Goal: Contribute content

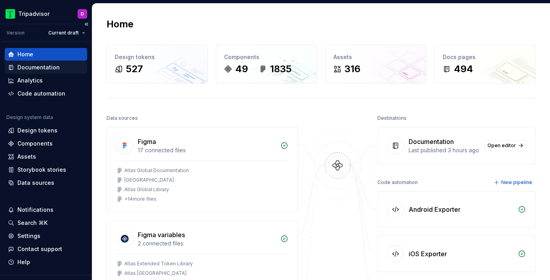
click at [34, 65] on div "Documentation" at bounding box center [38, 67] width 42 height 8
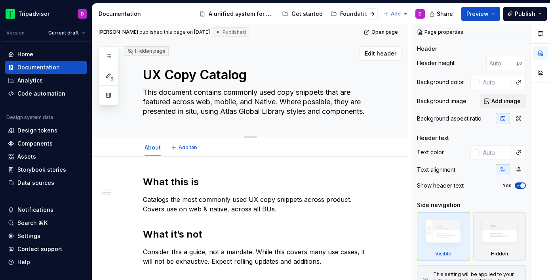
click at [299, 99] on textarea "This document contains commonly used copy snippets that are featured across web…" at bounding box center [257, 102] width 233 height 32
click at [69, 31] on html "Tripadvisor D Version Current draft Home Documentation Analytics Code automatio…" at bounding box center [275, 140] width 550 height 280
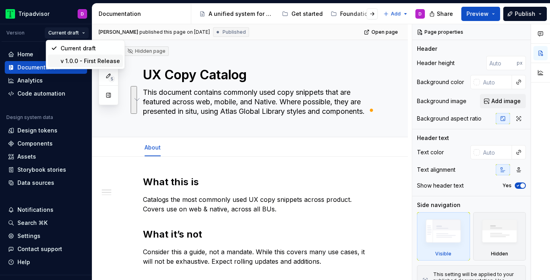
click at [86, 61] on div "v 1.0.0 - First Release" at bounding box center [90, 61] width 59 height 8
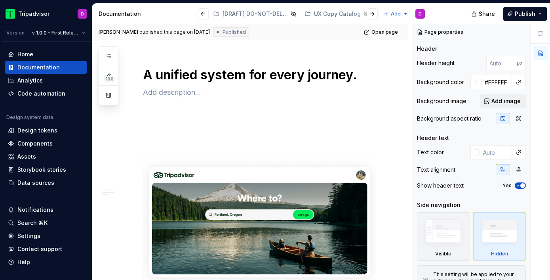
scroll to position [0, 516]
click at [312, 13] on div "UX Copy Catalog" at bounding box center [335, 14] width 47 height 8
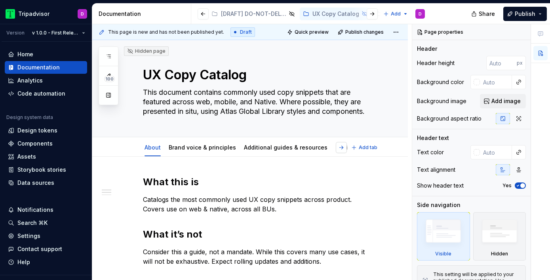
type textarea "*"
click at [343, 148] on button "button" at bounding box center [341, 147] width 11 height 11
click at [374, 150] on button "Add tab" at bounding box center [365, 147] width 32 height 11
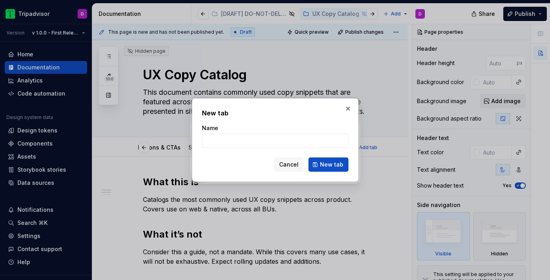
type input "A"
type textarea "*"
type input "AI"
type textarea "*"
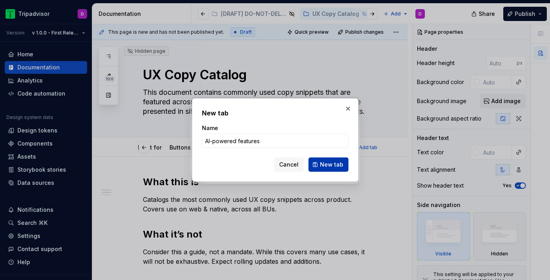
type input "AI-powered features"
click at [322, 164] on span "New tab" at bounding box center [331, 164] width 23 height 8
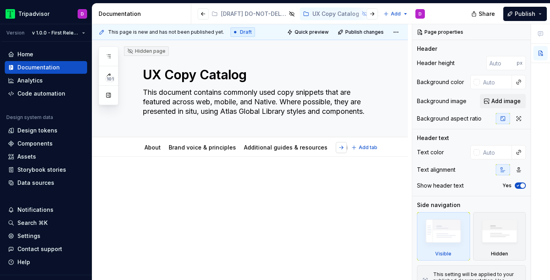
click at [344, 147] on button "button" at bounding box center [341, 147] width 11 height 11
click at [350, 141] on html "Tripadvisor D Version v 1.0.0 - First Release Home Documentation Analytics Code…" at bounding box center [275, 140] width 550 height 280
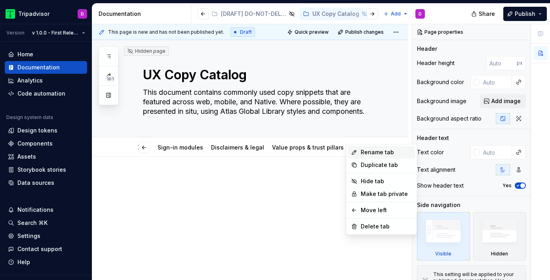
click at [357, 150] on icon at bounding box center [354, 152] width 6 height 6
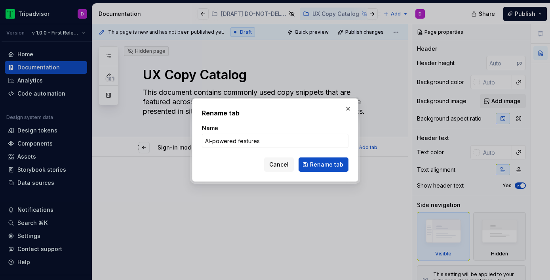
type textarea "*"
click at [255, 143] on input "AI-powered features" at bounding box center [275, 140] width 147 height 14
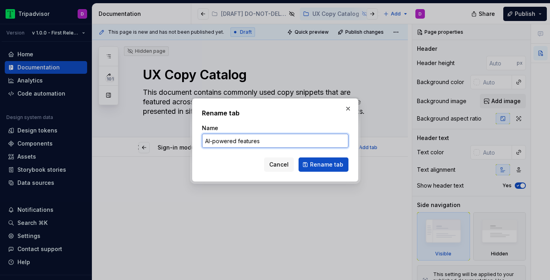
click at [255, 143] on input "AI-powered features" at bounding box center [275, 140] width 147 height 14
paste input "cross-selling"
type input "AI-powered cross-selling"
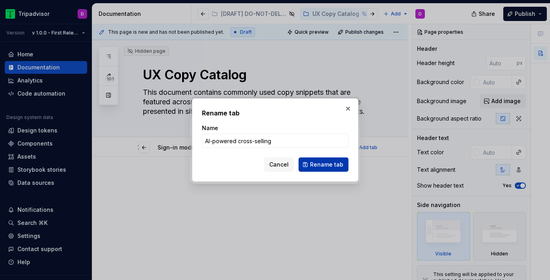
click at [331, 166] on span "Rename tab" at bounding box center [326, 164] width 33 height 8
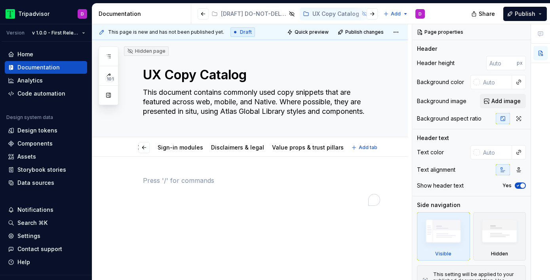
click at [316, 214] on div at bounding box center [259, 195] width 233 height 40
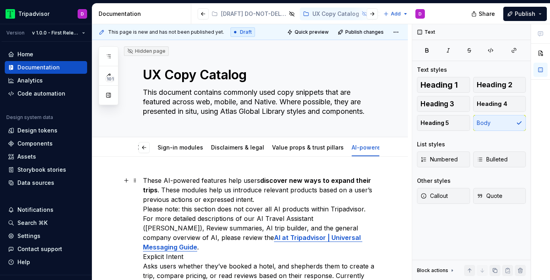
click at [264, 200] on p "These AI-powered features help users discover new ways to expand their trips . …" at bounding box center [259, 251] width 233 height 152
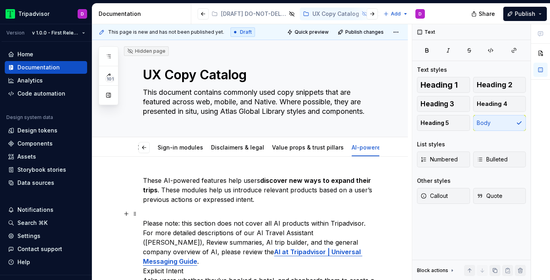
scroll to position [53, 0]
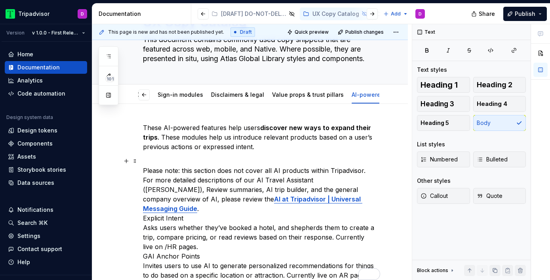
click at [324, 201] on p "Please note: this section does not cover all AI products within Tripadvisor. Fo…" at bounding box center [259, 222] width 233 height 133
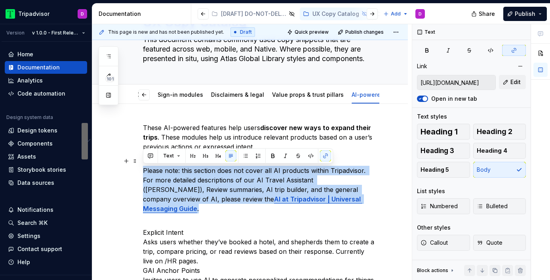
drag, startPoint x: 330, startPoint y: 200, endPoint x: 133, endPoint y: 169, distance: 199.3
click at [133, 169] on div "These AI-powered features help users discover new ways to expand their trips . …" at bounding box center [250, 250] width 316 height 293
click at [434, 243] on span "Callout" at bounding box center [434, 242] width 27 height 8
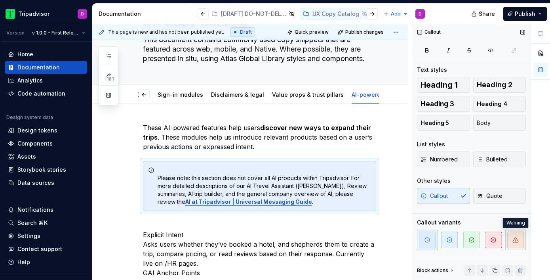
click at [514, 240] on icon "button" at bounding box center [515, 239] width 6 height 6
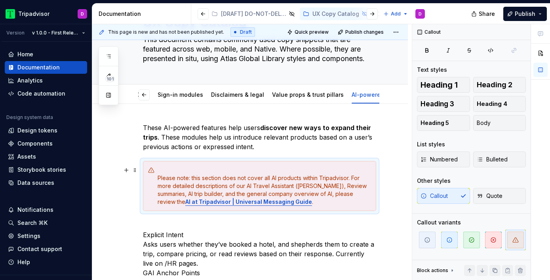
click at [158, 177] on div "Please note: this section does not cover all AI products within Tripadvisor. Fo…" at bounding box center [264, 186] width 213 height 40
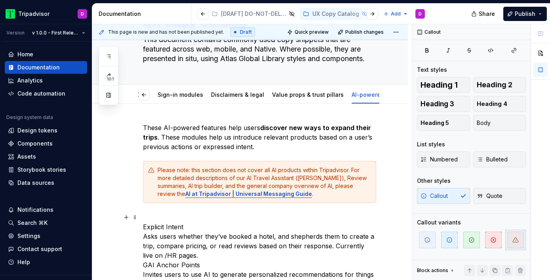
click at [180, 213] on p "Explicit Intent Asks users whether they’ve booked a hotel, and shepherds them t…" at bounding box center [259, 255] width 233 height 86
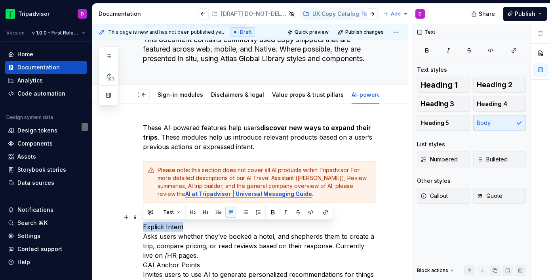
drag, startPoint x: 195, startPoint y: 226, endPoint x: 131, endPoint y: 226, distance: 64.2
click at [131, 226] on div "These AI-powered features help users discover new ways to expand their trips . …" at bounding box center [250, 248] width 316 height 288
click at [444, 83] on span "Heading 1" at bounding box center [439, 85] width 37 height 8
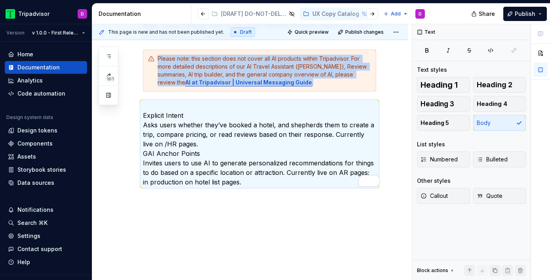
scroll to position [164, 0]
click at [212, 125] on p "Explicit Intent Asks users whether they’ve booked a hotel, and shepherds them t…" at bounding box center [259, 144] width 233 height 86
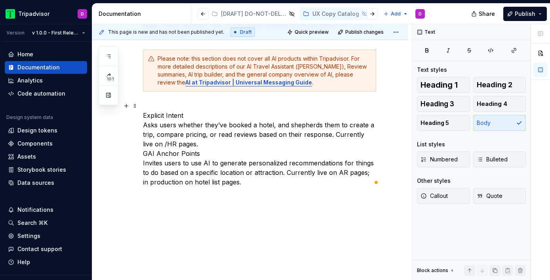
click at [192, 116] on p "Explicit Intent Asks users whether they’ve booked a hotel, and shepherds them t…" at bounding box center [259, 144] width 233 height 86
click at [143, 125] on p "Explicit Intent Asks users whether they’ve booked a hotel, and shepherds them t…" at bounding box center [259, 144] width 233 height 86
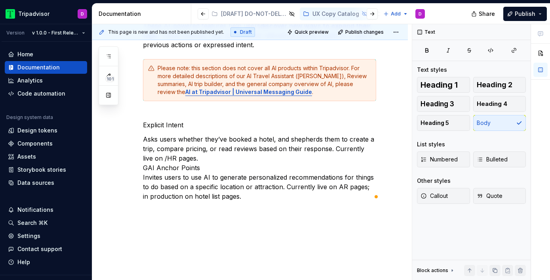
scroll to position [166, 0]
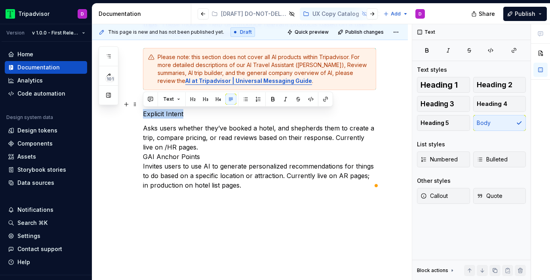
drag, startPoint x: 190, startPoint y: 113, endPoint x: 135, endPoint y: 113, distance: 55.0
click at [135, 113] on html "Tripadvisor D Version v 1.0.0 - First Release Home Documentation Analytics Code…" at bounding box center [275, 140] width 550 height 280
click at [434, 81] on span "Heading 1" at bounding box center [439, 85] width 37 height 8
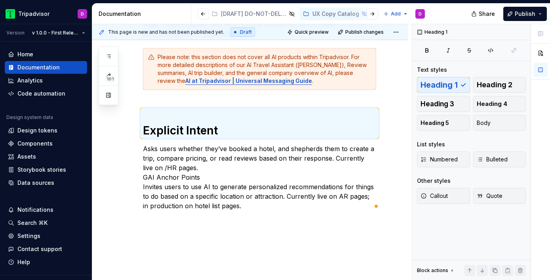
click at [162, 101] on div "These AI-powered features help users discover new ways to expand their trips . …" at bounding box center [259, 110] width 233 height 200
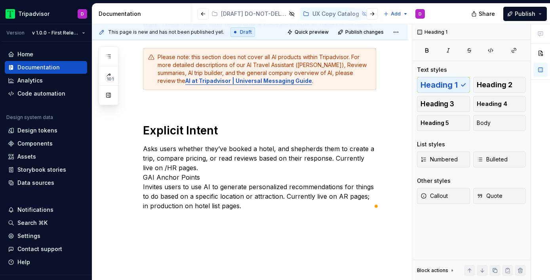
click at [155, 100] on div "These AI-powered features help users discover new ways to expand their trips . …" at bounding box center [259, 110] width 233 height 200
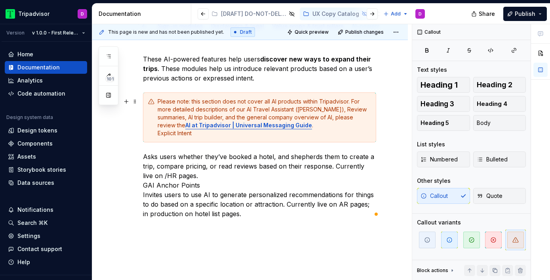
scroll to position [121, 0]
click at [158, 133] on div "Please note: this section does not cover all AI products within Tripadvisor. Fo…" at bounding box center [264, 118] width 213 height 40
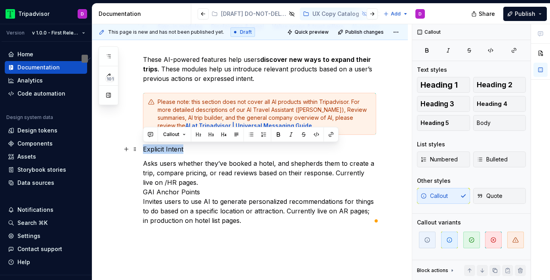
drag, startPoint x: 196, startPoint y: 149, endPoint x: 143, endPoint y: 151, distance: 52.3
click at [143, 151] on p "Explicit Intent" at bounding box center [259, 149] width 233 height 10
click at [436, 86] on span "Heading 1" at bounding box center [439, 85] width 37 height 8
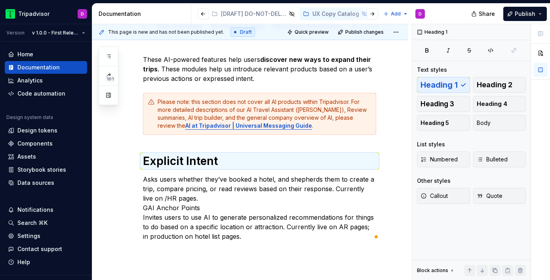
click at [231, 143] on div "These AI-powered features help users discover new ways to expand their trips . …" at bounding box center [259, 148] width 233 height 186
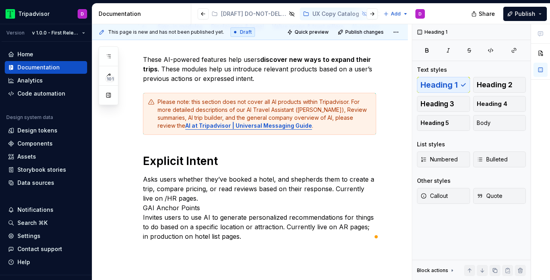
click at [267, 84] on div "These AI-powered features help users discover new ways to expand their trips . …" at bounding box center [259, 148] width 233 height 186
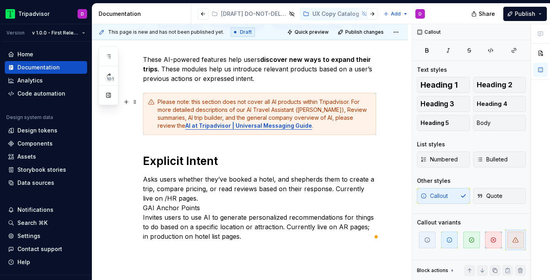
click at [292, 132] on div "Please note: this section does not cover all AI products within Tripadvisor. Fo…" at bounding box center [259, 114] width 233 height 42
click at [352, 102] on div "Please note: this section does not cover all AI products within Tripadvisor. Fo…" at bounding box center [264, 114] width 213 height 32
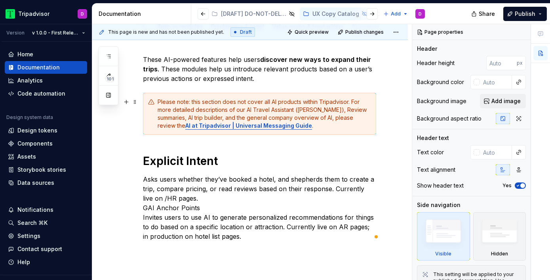
click at [296, 124] on div "Please note: this section does not cover all AI products within Tripadvisor. Fo…" at bounding box center [264, 114] width 213 height 32
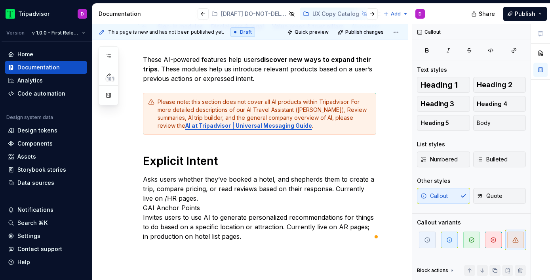
click at [323, 171] on div "These AI-powered features help users discover new ways to expand their trips . …" at bounding box center [259, 148] width 233 height 186
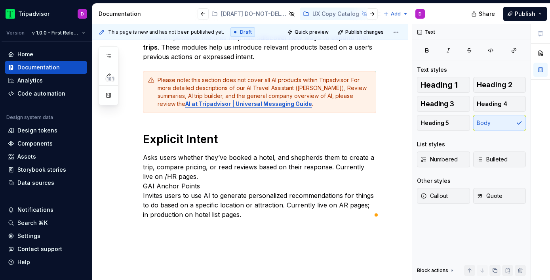
scroll to position [143, 0]
click at [199, 179] on p "Asks users whether they’ve booked a hotel, and shepherds them to create a trip,…" at bounding box center [259, 185] width 233 height 67
click at [143, 185] on p "Asks users whether they’ve booked a hotel, and shepherds them to create a trip,…" at bounding box center [259, 185] width 233 height 67
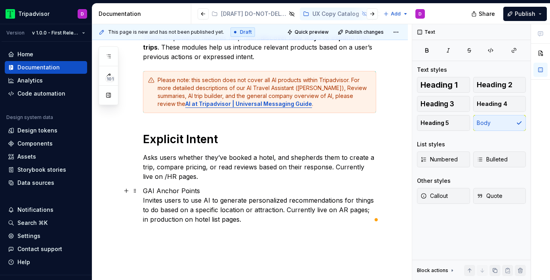
click at [142, 202] on div "These AI-powered features help users discover new ways to expand their trips . …" at bounding box center [250, 165] width 316 height 303
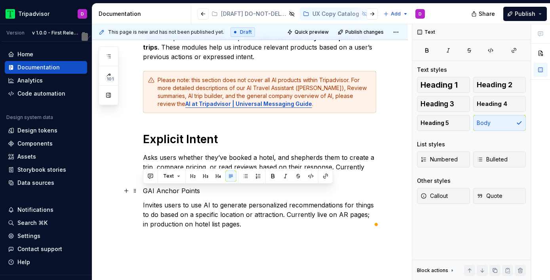
drag, startPoint x: 199, startPoint y: 192, endPoint x: 142, endPoint y: 190, distance: 57.4
click at [142, 190] on div "These AI-powered features help users discover new ways to expand their trips . …" at bounding box center [250, 168] width 316 height 308
click at [440, 79] on button "Heading 1" at bounding box center [443, 85] width 53 height 16
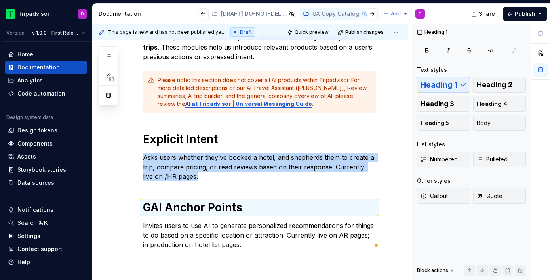
click at [244, 184] on div "These AI-powered features help users discover new ways to expand their trips . …" at bounding box center [259, 141] width 233 height 216
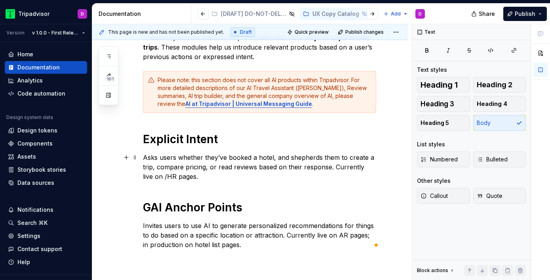
click at [225, 174] on p "Asks users whether they’ve booked a hotel, and shepherds them to create a trip,…" at bounding box center [259, 166] width 233 height 29
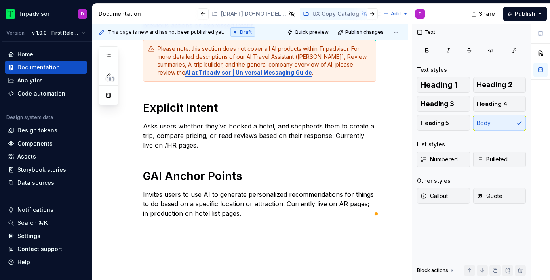
scroll to position [0, 0]
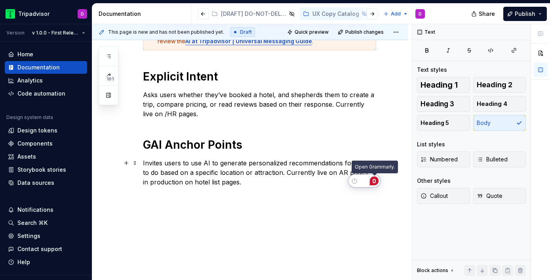
click at [376, 181] on input "Open Grammarly. 0 Suggestions." at bounding box center [374, 180] width 10 height 10
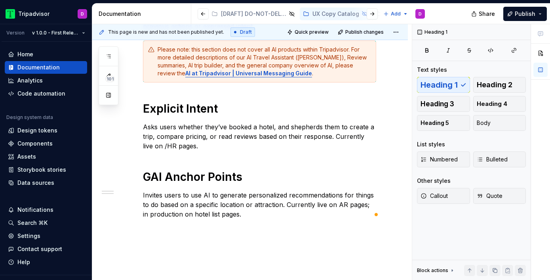
click at [194, 152] on div "These AI-powered features help users discover new ways to expand their trips . …" at bounding box center [259, 110] width 233 height 216
click at [190, 146] on p "Asks users whether they’ve booked a hotel, and shepherds them to create a trip,…" at bounding box center [259, 136] width 233 height 29
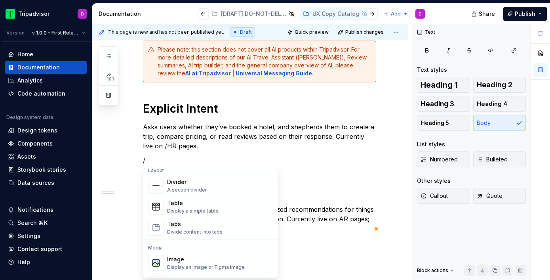
scroll to position [272, 0]
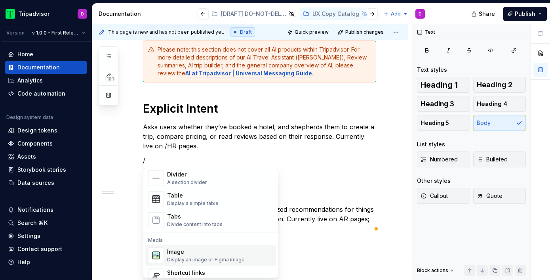
click at [196, 260] on div "Display an image or Figma image" at bounding box center [206, 259] width 78 height 6
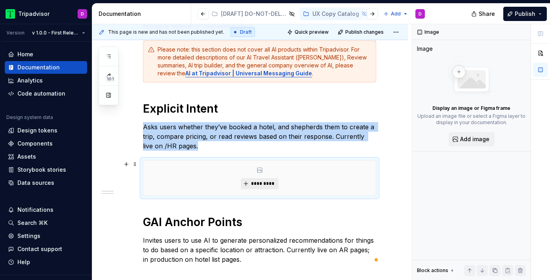
click at [264, 180] on span "*********" at bounding box center [263, 183] width 24 height 6
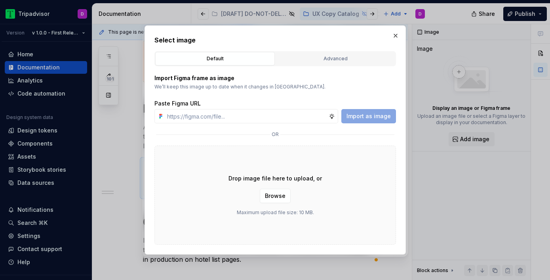
type textarea "*"
type input "[URL][DOMAIN_NAME]"
click at [375, 117] on span "Import as image" at bounding box center [369, 116] width 44 height 8
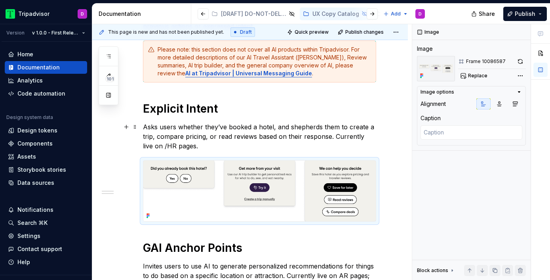
click at [370, 140] on p "Asks users whether they’ve booked a hotel, and shepherds them to create a trip,…" at bounding box center [259, 136] width 233 height 29
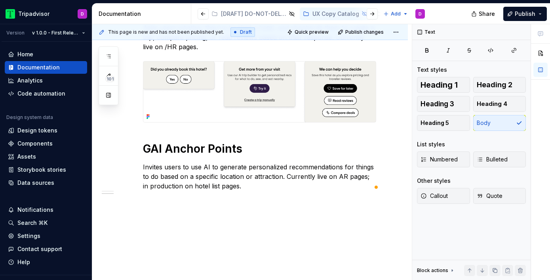
scroll to position [272, 0]
click at [254, 206] on div "These AI-powered features help users discover new ways to expand their trips . …" at bounding box center [250, 84] width 316 height 400
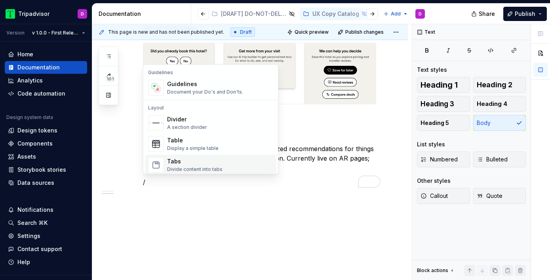
scroll to position [282, 0]
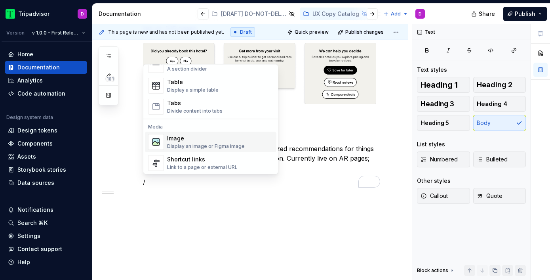
click at [194, 137] on div "Image" at bounding box center [206, 139] width 78 height 8
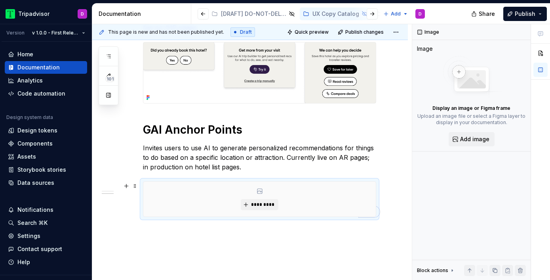
click at [257, 196] on div "*********" at bounding box center [259, 198] width 232 height 35
click at [264, 206] on span "*********" at bounding box center [263, 204] width 24 height 6
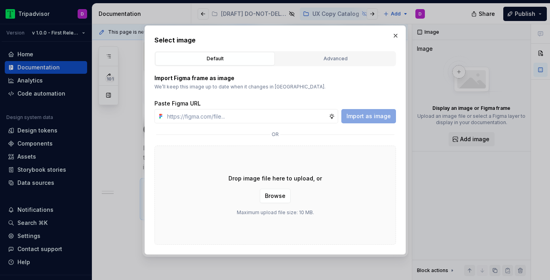
type textarea "*"
type input "[URL][DOMAIN_NAME]"
click at [377, 117] on span "Import as image" at bounding box center [369, 116] width 44 height 8
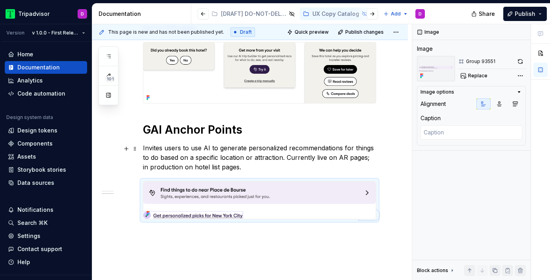
click at [373, 148] on p "Invites users to use AI to generate personalized recommendations for things to …" at bounding box center [259, 157] width 233 height 29
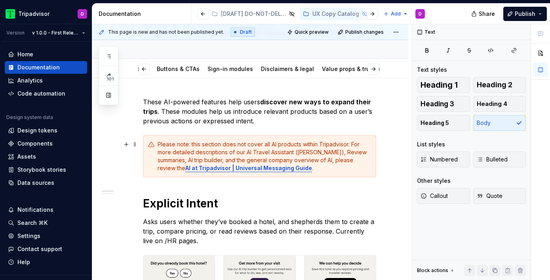
scroll to position [57, 0]
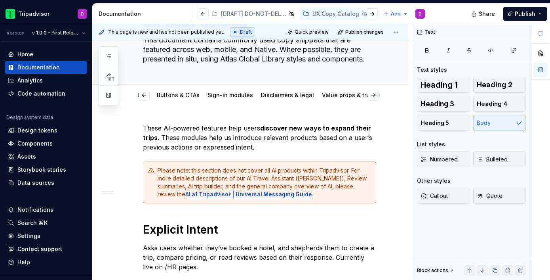
type textarea "*"
